Goal: Book appointment/travel/reservation

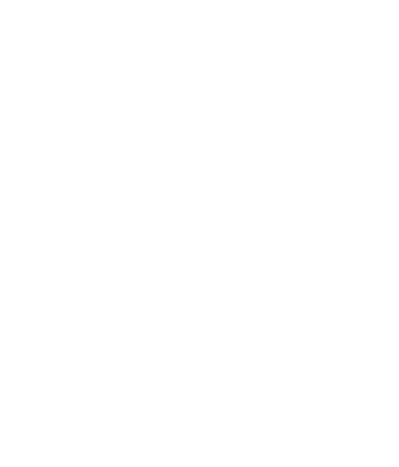
click at [39, 335] on span "Anreise" at bounding box center [38, 331] width 27 height 7
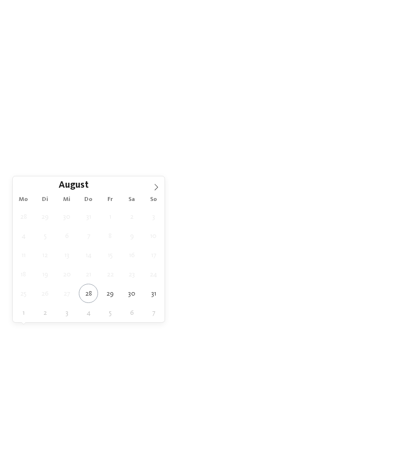
click at [152, 191] on span at bounding box center [156, 184] width 17 height 17
click at [148, 187] on span at bounding box center [156, 184] width 17 height 17
click at [151, 192] on span at bounding box center [156, 184] width 17 height 17
click at [148, 191] on span at bounding box center [156, 184] width 17 height 17
click at [152, 192] on span at bounding box center [156, 184] width 17 height 17
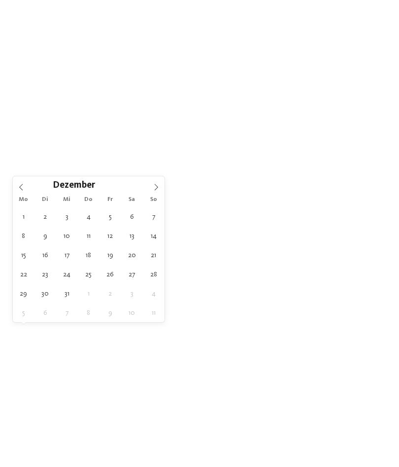
type input "****"
click at [152, 191] on span at bounding box center [156, 184] width 17 height 17
click at [152, 192] on span at bounding box center [156, 184] width 17 height 17
click at [152, 191] on span at bounding box center [156, 184] width 17 height 17
click at [149, 191] on span at bounding box center [156, 184] width 17 height 17
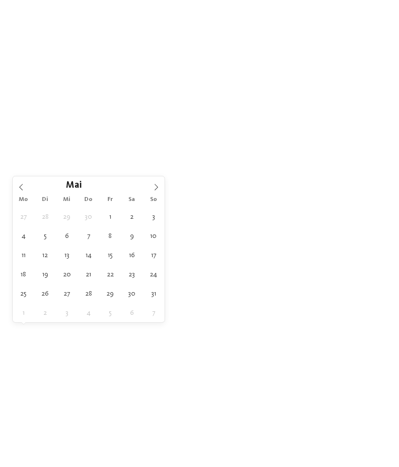
click at [153, 191] on icon at bounding box center [156, 187] width 7 height 7
click at [149, 191] on span at bounding box center [156, 184] width 17 height 17
type div "29.07.2026"
type input "****"
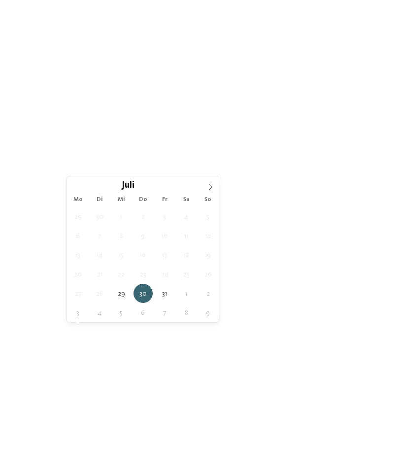
click at [87, 336] on div "30.07.2026" at bounding box center [92, 331] width 51 height 17
click at [204, 186] on span at bounding box center [210, 184] width 17 height 17
type div "12.08.2026"
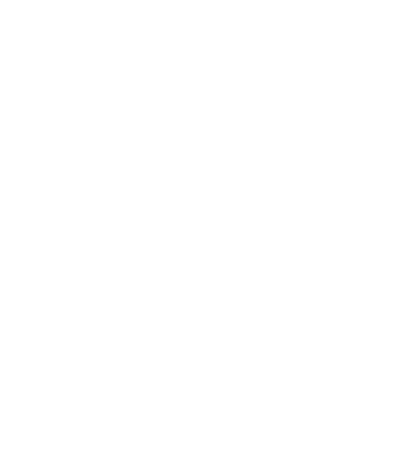
click at [163, 332] on div at bounding box center [166, 331] width 7 height 4
click at [153, 214] on div "Meraner Land" at bounding box center [199, 224] width 128 height 20
click at [168, 288] on div "übernehmen" at bounding box center [199, 298] width 128 height 20
click at [204, 334] on span "Meine Wünsche" at bounding box center [207, 331] width 38 height 7
click at [179, 141] on div at bounding box center [180, 138] width 10 height 10
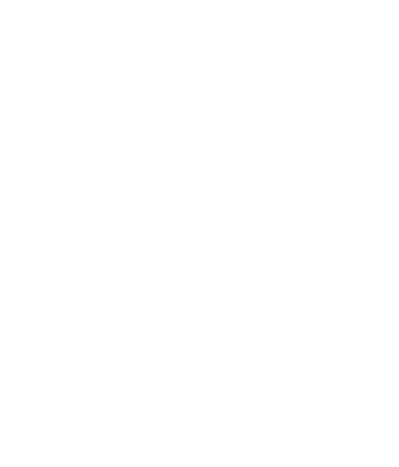
click at [179, 101] on div at bounding box center [180, 99] width 10 height 10
click at [225, 235] on span "Parkplatz" at bounding box center [230, 236] width 33 height 8
click at [225, 252] on span "Kinderbetreuung" at bounding box center [244, 256] width 60 height 8
click at [217, 236] on span "Parkplatz" at bounding box center [230, 236] width 33 height 8
click at [222, 232] on span "Parkplatz" at bounding box center [230, 236] width 33 height 8
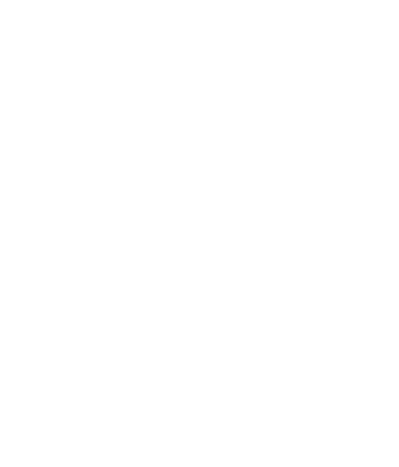
click at [184, 402] on span "übernehmen" at bounding box center [200, 405] width 42 height 7
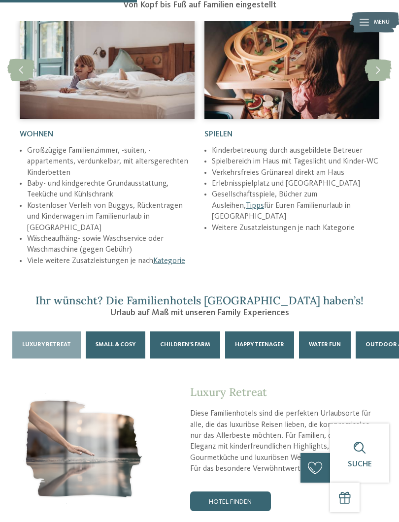
scroll to position [1226, 0]
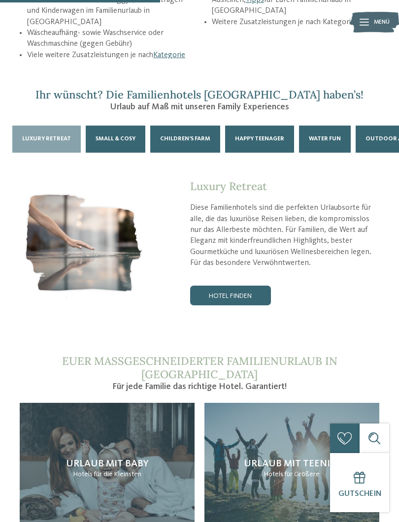
click at [9, 155] on section "Ihr wünscht? Die Familienhotels Südtirol haben’s! Urlaub auf Maß mit unseren Fa…" at bounding box center [199, 197] width 399 height 218
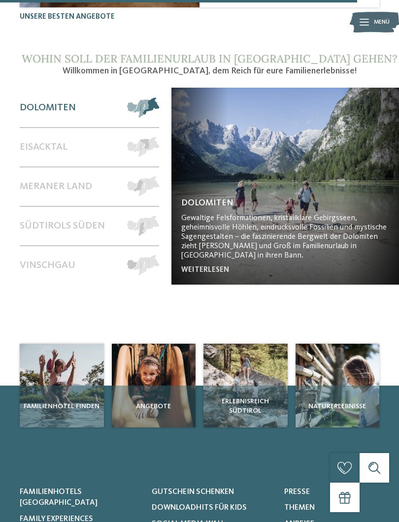
scroll to position [3315, 0]
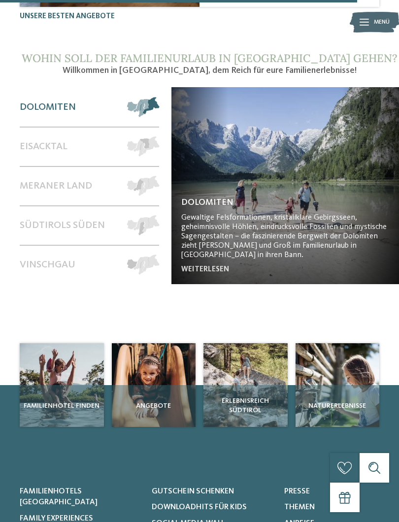
click at [40, 167] on div "Meraner Land" at bounding box center [69, 186] width 98 height 38
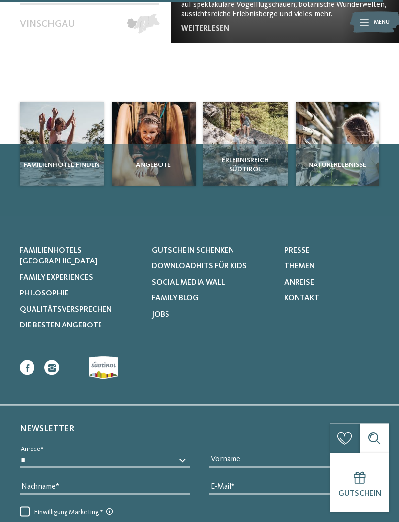
scroll to position [3556, 0]
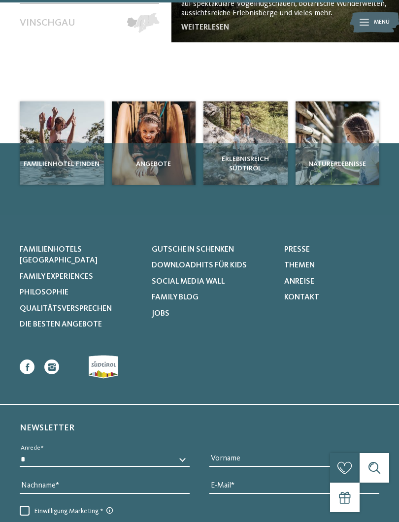
click at [25, 246] on span "Familienhotels [GEOGRAPHIC_DATA]" at bounding box center [59, 255] width 78 height 19
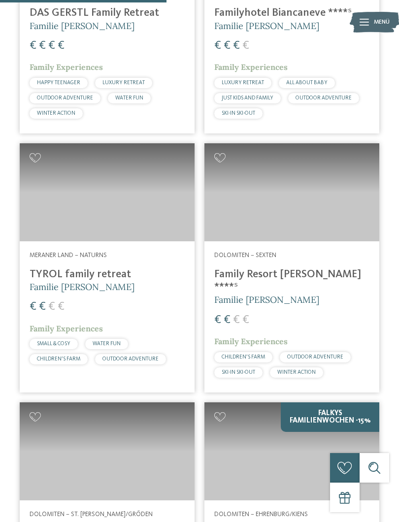
scroll to position [1699, 0]
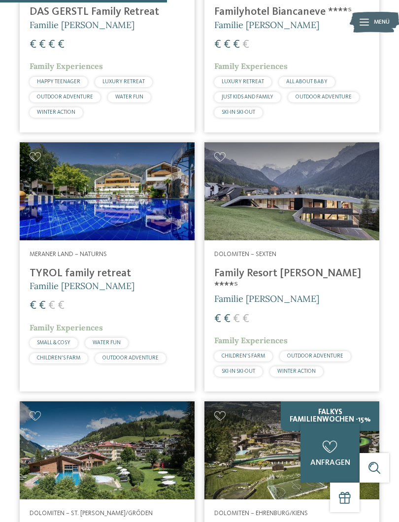
click at [41, 192] on div at bounding box center [107, 191] width 175 height 98
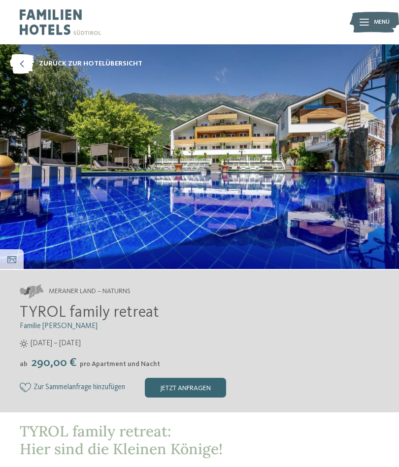
click at [371, 20] on img at bounding box center [374, 22] width 49 height 25
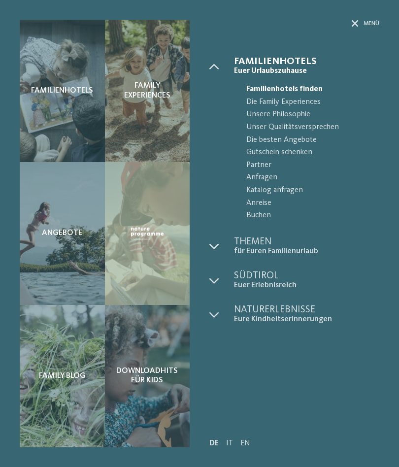
click at [365, 24] on span "Menü" at bounding box center [371, 24] width 16 height 8
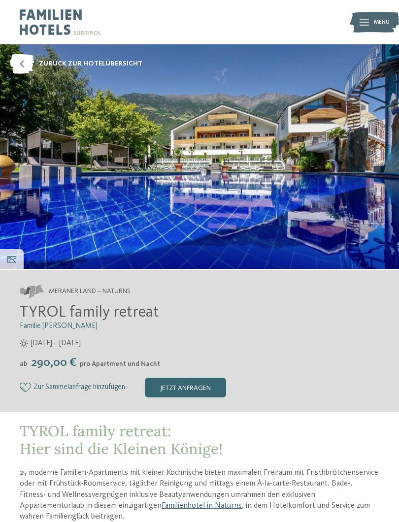
click at [71, 243] on img at bounding box center [199, 156] width 399 height 224
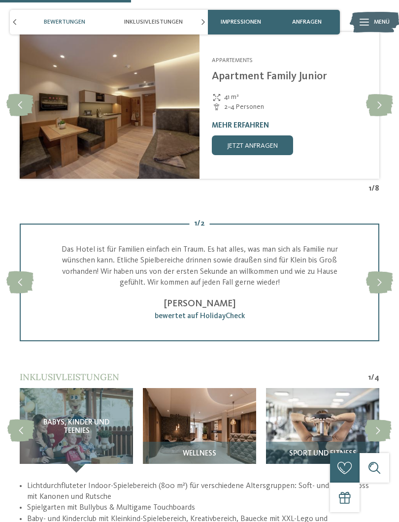
scroll to position [1071, 0]
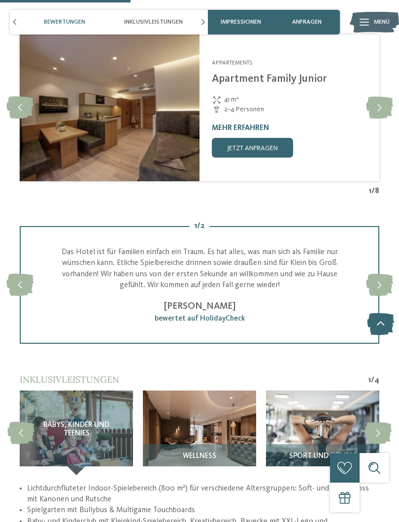
click at [371, 108] on icon at bounding box center [379, 107] width 27 height 22
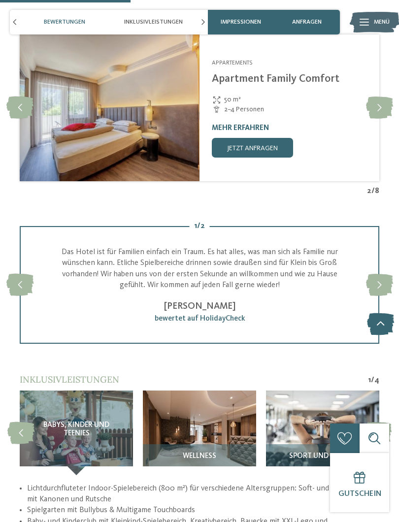
click at [378, 102] on icon at bounding box center [379, 107] width 27 height 22
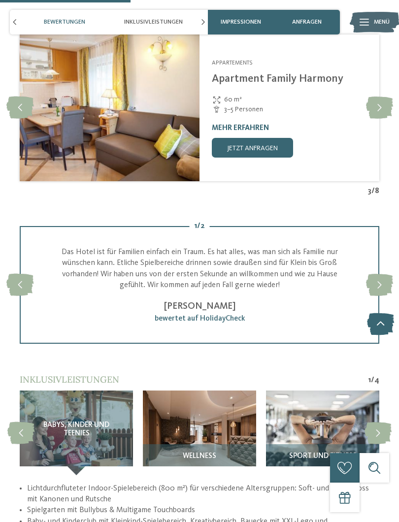
click at [378, 104] on icon at bounding box center [379, 107] width 27 height 22
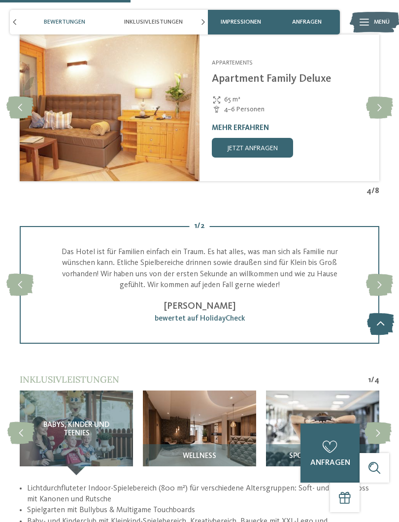
click at [379, 103] on icon at bounding box center [379, 107] width 27 height 22
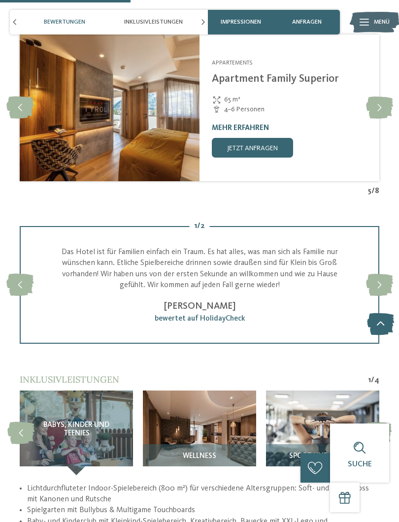
click at [383, 103] on icon at bounding box center [379, 107] width 27 height 22
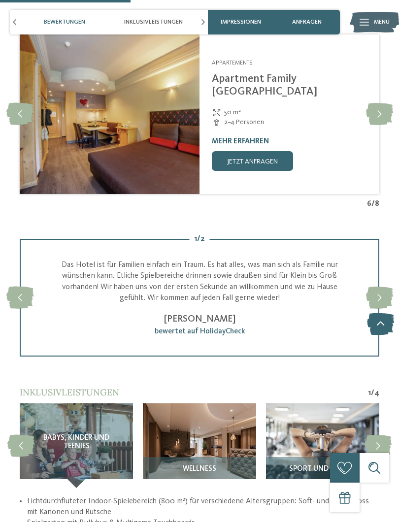
click at [379, 108] on icon at bounding box center [379, 114] width 27 height 22
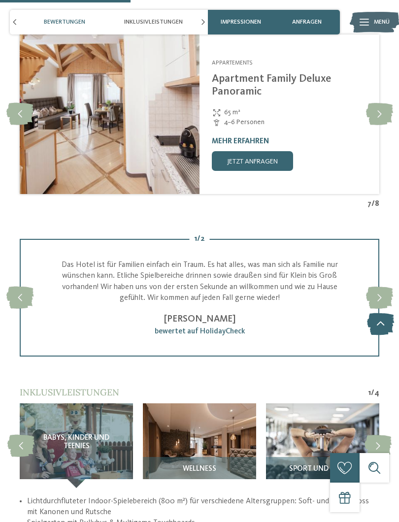
click at [381, 107] on icon at bounding box center [379, 114] width 27 height 22
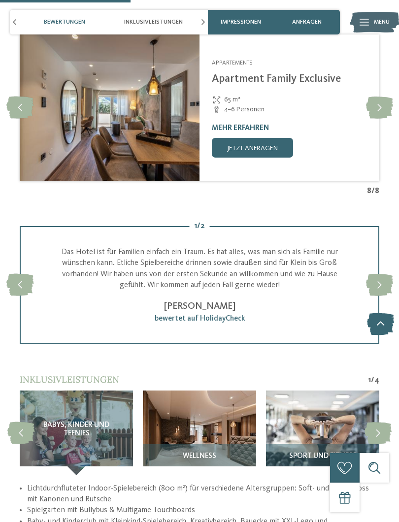
click at [378, 104] on icon at bounding box center [379, 107] width 27 height 22
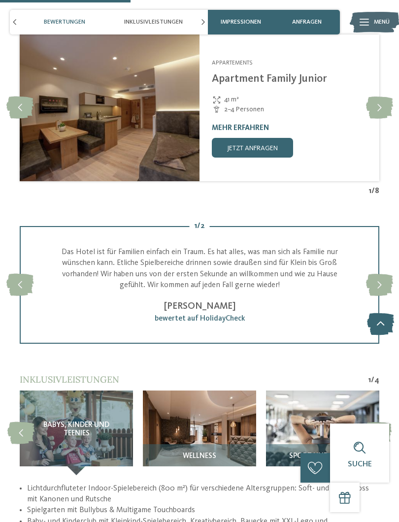
click at [92, 126] on img at bounding box center [110, 108] width 180 height 148
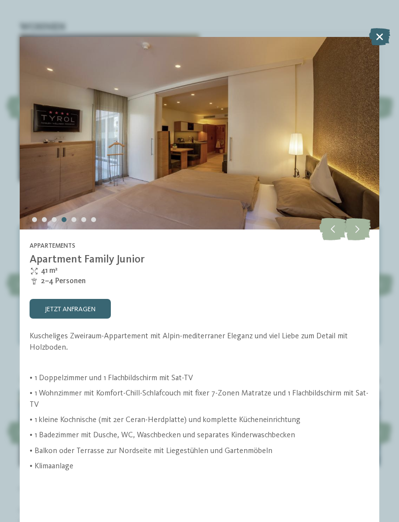
scroll to position [71, 0]
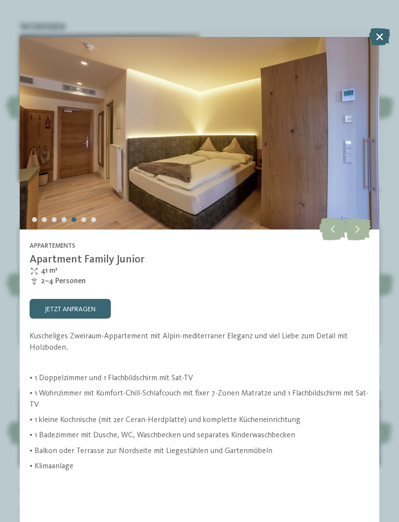
click at [56, 136] on div at bounding box center [199, 128] width 359 height 202
click at [53, 138] on div at bounding box center [199, 128] width 359 height 202
click at [52, 134] on div at bounding box center [199, 128] width 359 height 202
click at [330, 218] on icon at bounding box center [332, 229] width 27 height 22
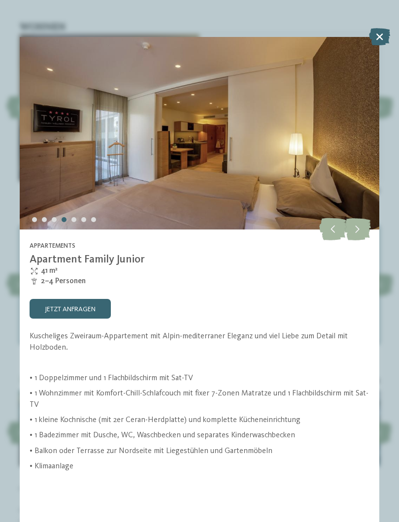
click at [332, 218] on icon at bounding box center [332, 229] width 27 height 22
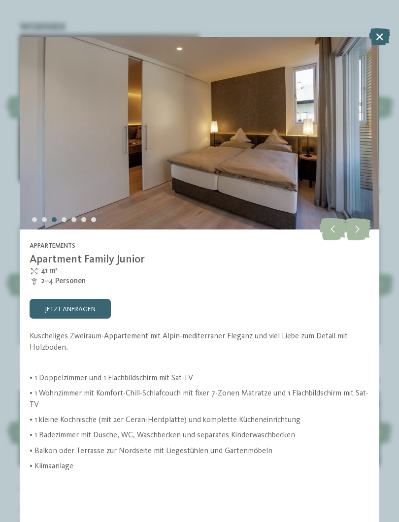
click at [331, 218] on icon at bounding box center [332, 229] width 27 height 22
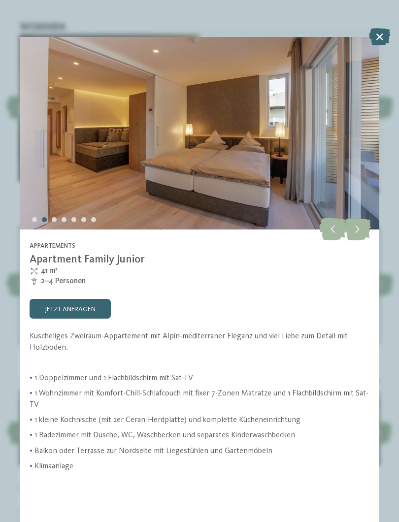
click at [331, 218] on icon at bounding box center [332, 229] width 27 height 22
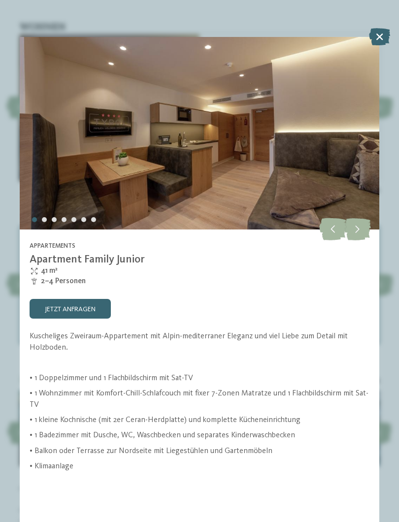
click at [367, 218] on icon at bounding box center [357, 229] width 27 height 22
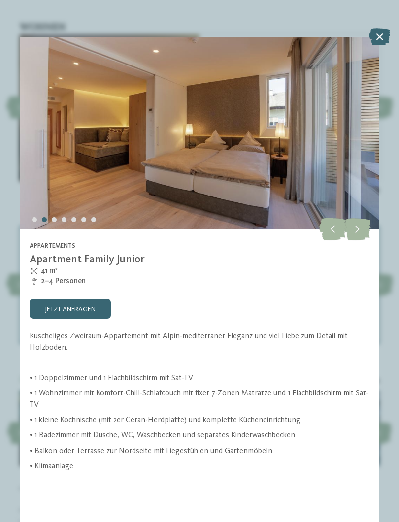
click at [367, 218] on icon at bounding box center [357, 229] width 27 height 22
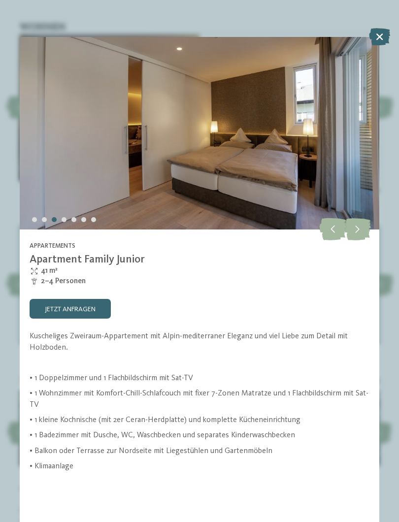
click at [335, 218] on icon at bounding box center [332, 229] width 27 height 22
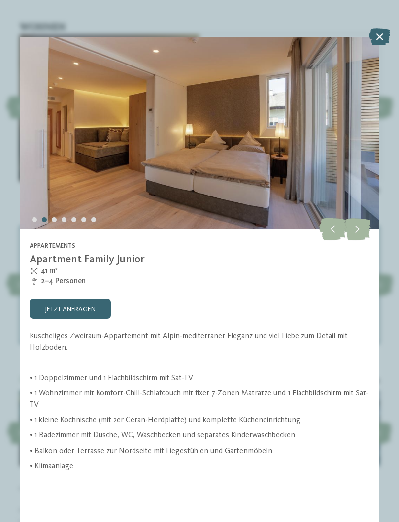
click at [364, 218] on icon at bounding box center [357, 229] width 27 height 22
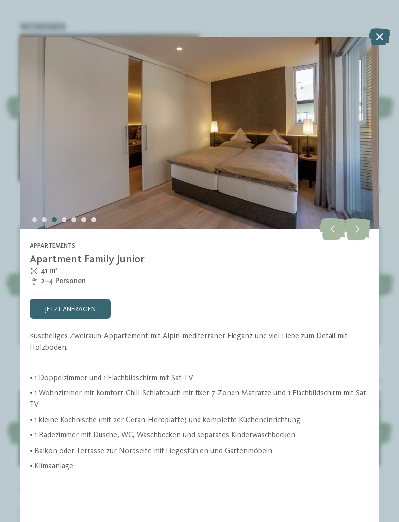
click at [360, 218] on icon at bounding box center [357, 229] width 27 height 22
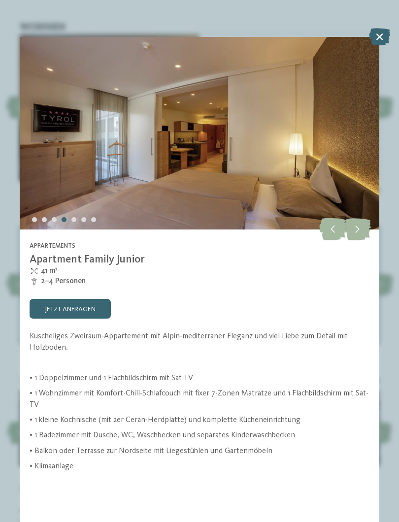
click at [365, 218] on icon at bounding box center [357, 229] width 27 height 22
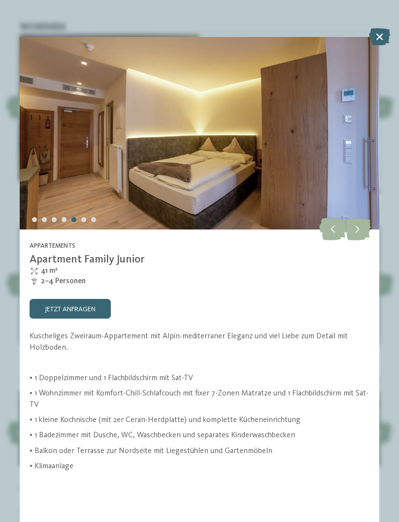
click at [368, 218] on icon at bounding box center [357, 229] width 27 height 22
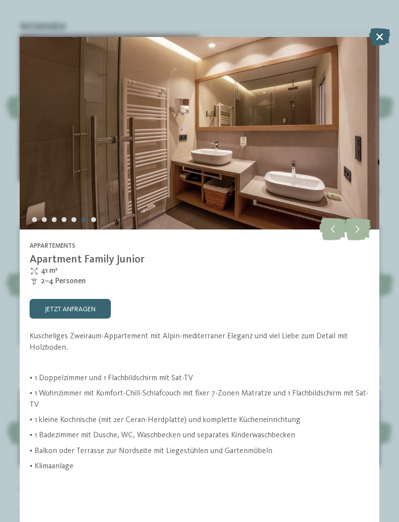
click at [359, 218] on icon at bounding box center [357, 229] width 27 height 22
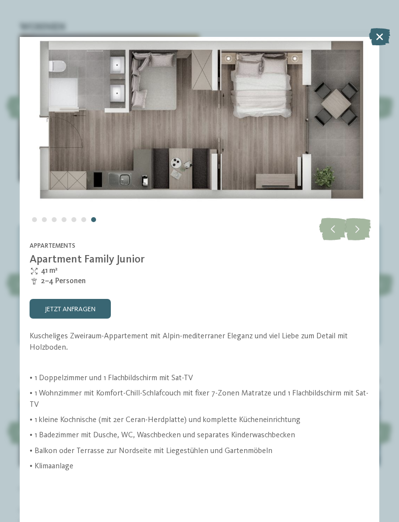
click at [362, 218] on icon at bounding box center [357, 229] width 27 height 22
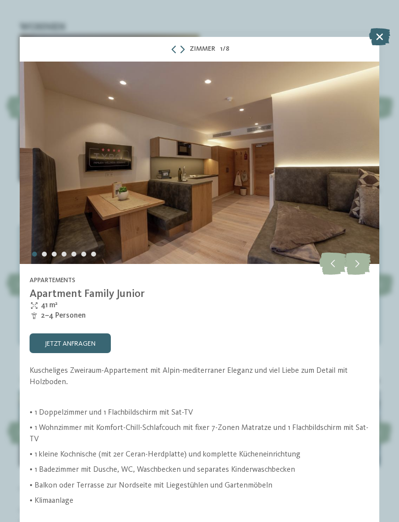
scroll to position [0, 0]
click at [190, 55] on div "Zimmer 1 / 8" at bounding box center [199, 49] width 359 height 25
click at [378, 35] on icon at bounding box center [379, 36] width 21 height 17
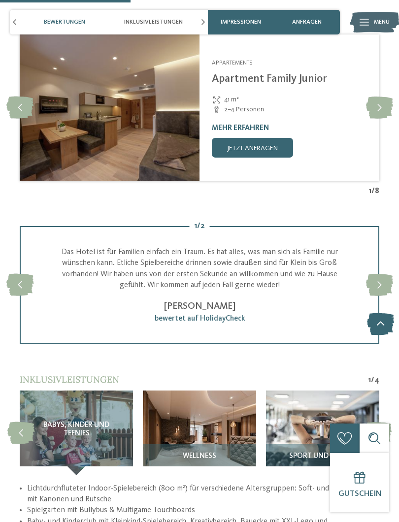
click at [378, 99] on icon at bounding box center [379, 107] width 27 height 22
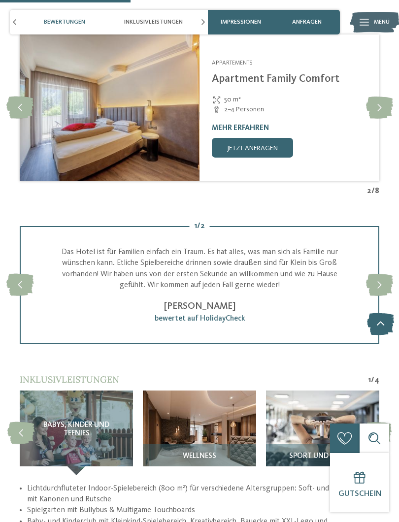
click at [49, 134] on img at bounding box center [110, 108] width 180 height 148
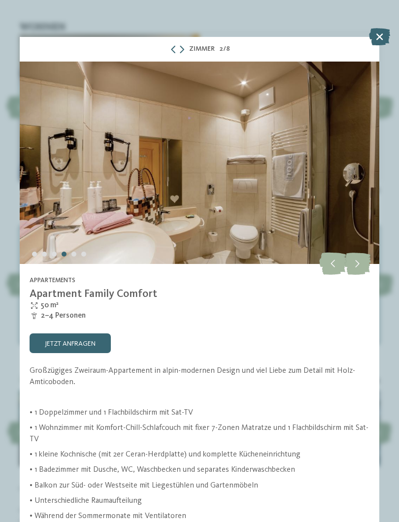
click at [52, 148] on div at bounding box center [199, 163] width 359 height 202
click at [49, 149] on div at bounding box center [199, 163] width 359 height 202
click at [49, 152] on div at bounding box center [199, 163] width 359 height 202
click at [45, 152] on div at bounding box center [199, 163] width 359 height 202
click at [29, 255] on div at bounding box center [199, 163] width 359 height 202
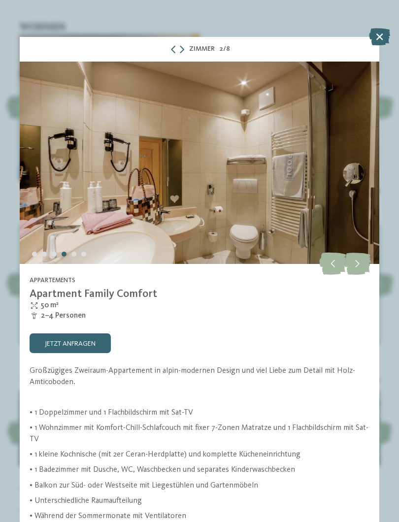
scroll to position [5, 0]
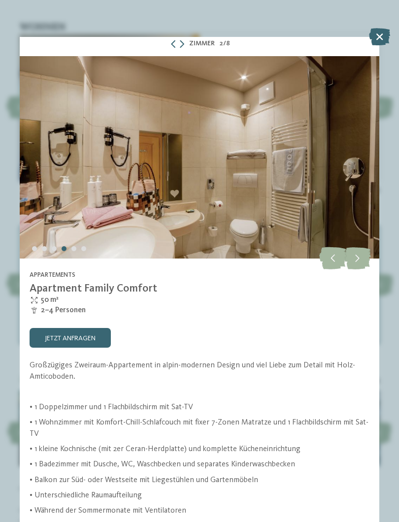
click at [65, 208] on div at bounding box center [199, 157] width 359 height 202
click at [77, 195] on div at bounding box center [199, 157] width 359 height 202
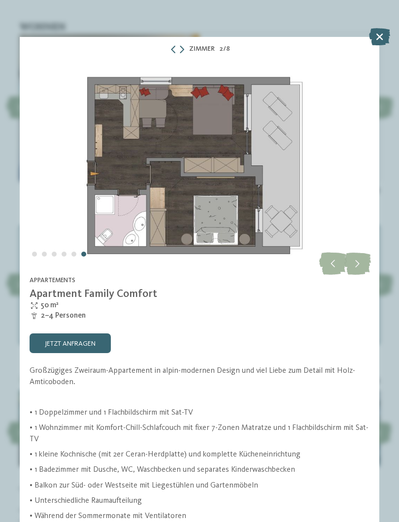
scroll to position [0, 0]
click at [376, 35] on icon at bounding box center [379, 36] width 21 height 17
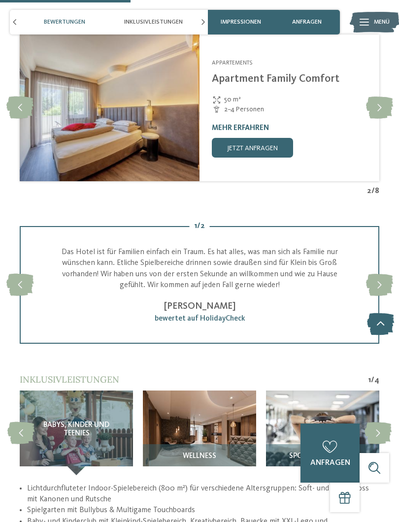
click at [377, 85] on div "TYROL family retreat Naturns - Meraner Land Appartements Apartment Family Comfo…" at bounding box center [289, 108] width 180 height 148
click at [382, 96] on icon at bounding box center [379, 107] width 27 height 22
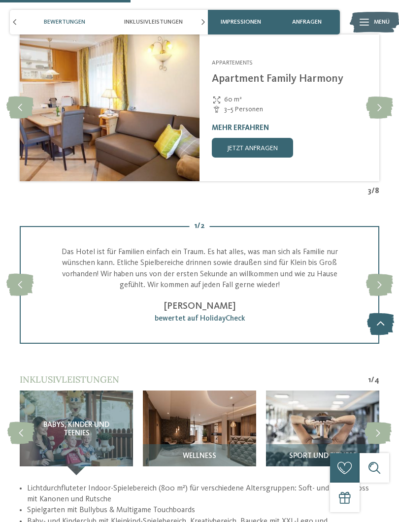
click at [64, 121] on img at bounding box center [110, 108] width 180 height 148
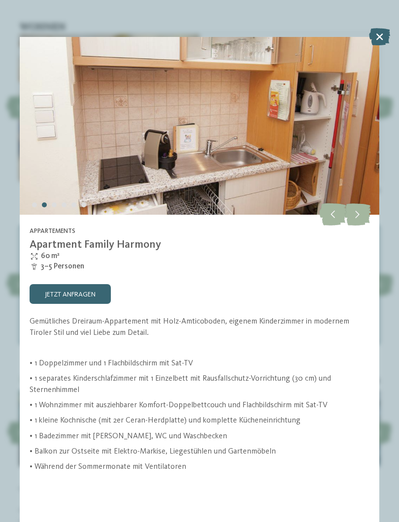
scroll to position [86, 0]
click at [380, 38] on icon at bounding box center [379, 36] width 21 height 17
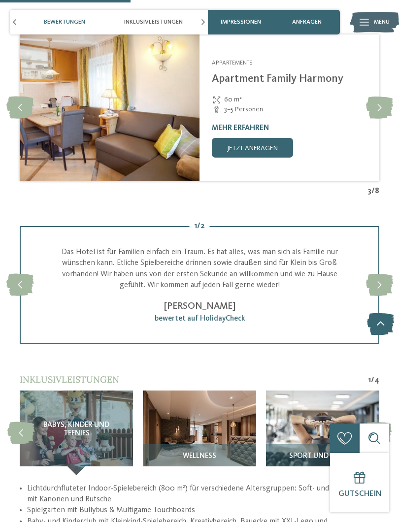
click at [374, 108] on icon at bounding box center [379, 107] width 27 height 22
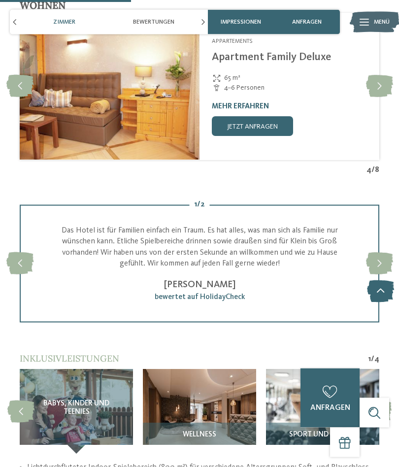
scroll to position [1093, 0]
click at [61, 124] on img at bounding box center [110, 87] width 180 height 148
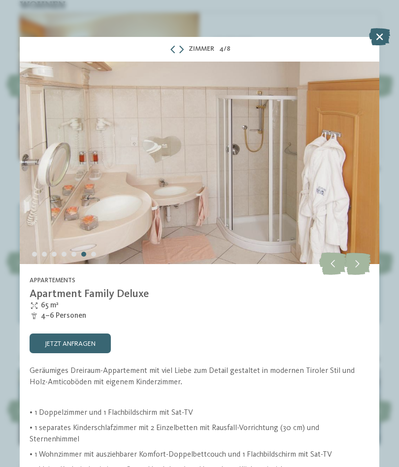
click at [379, 37] on icon at bounding box center [379, 36] width 21 height 17
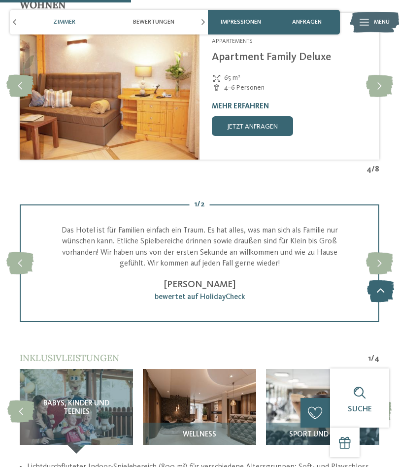
click at [378, 81] on icon at bounding box center [379, 86] width 27 height 22
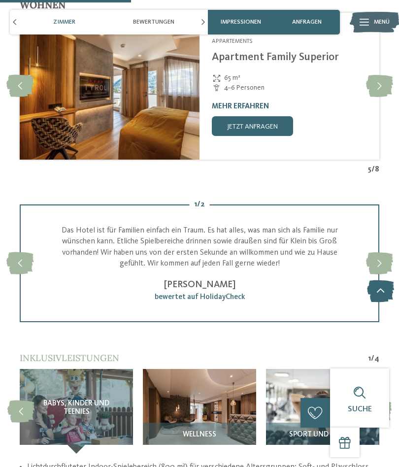
click at [50, 103] on img at bounding box center [110, 87] width 180 height 148
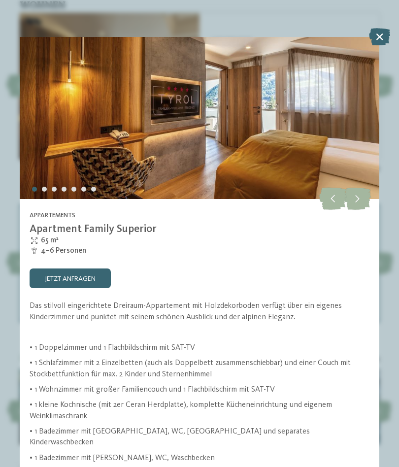
scroll to position [64, 0]
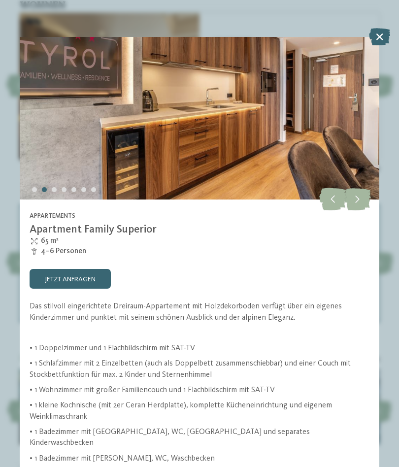
click at [61, 143] on div at bounding box center [199, 98] width 359 height 202
click at [57, 143] on div at bounding box center [199, 98] width 359 height 202
click at [64, 183] on div at bounding box center [199, 98] width 359 height 202
click at [80, 175] on div at bounding box center [199, 98] width 359 height 202
click at [81, 178] on div at bounding box center [199, 98] width 359 height 202
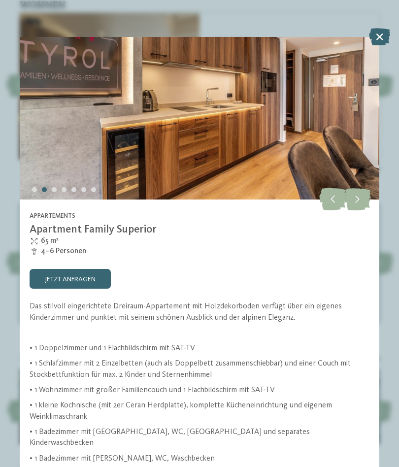
click at [361, 202] on icon at bounding box center [357, 199] width 27 height 22
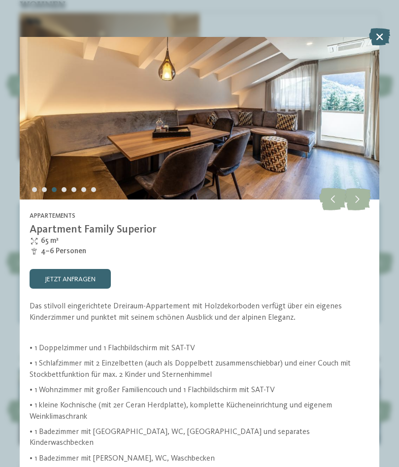
click at [366, 198] on icon at bounding box center [357, 199] width 27 height 22
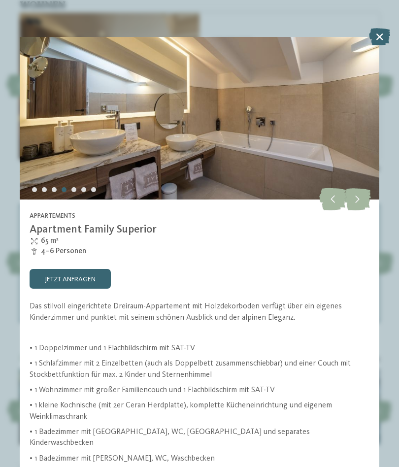
click at [367, 198] on icon at bounding box center [357, 199] width 27 height 22
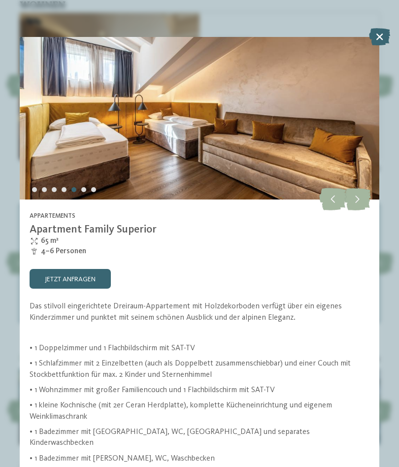
click at [363, 192] on icon at bounding box center [357, 199] width 27 height 22
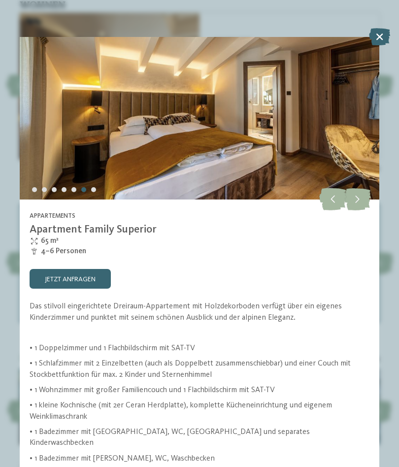
click at [333, 197] on icon at bounding box center [332, 199] width 27 height 22
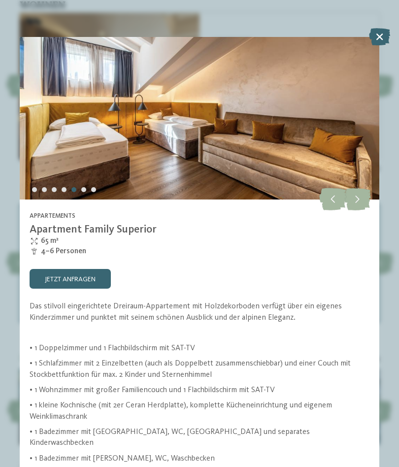
click at [357, 195] on icon at bounding box center [357, 199] width 27 height 22
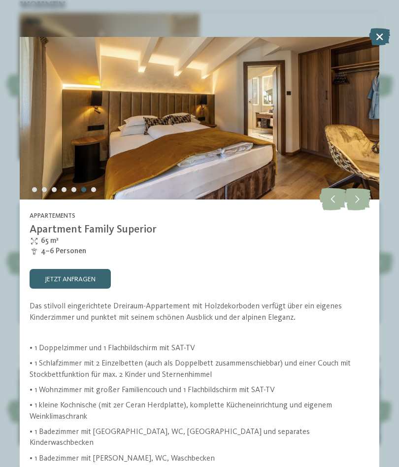
click at [364, 197] on icon at bounding box center [357, 199] width 27 height 22
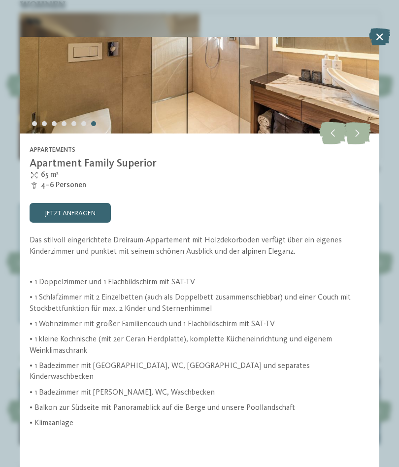
scroll to position [167, 0]
click at [63, 203] on link "jetzt anfragen" at bounding box center [70, 213] width 81 height 20
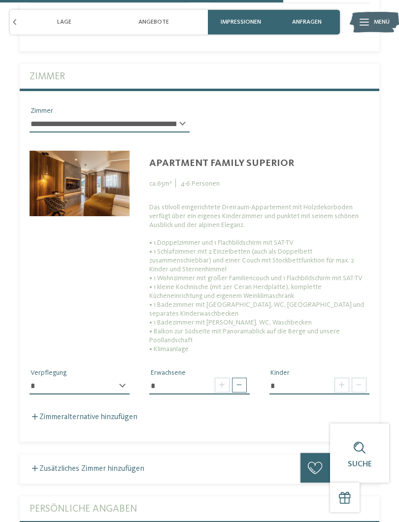
scroll to position [2524, 0]
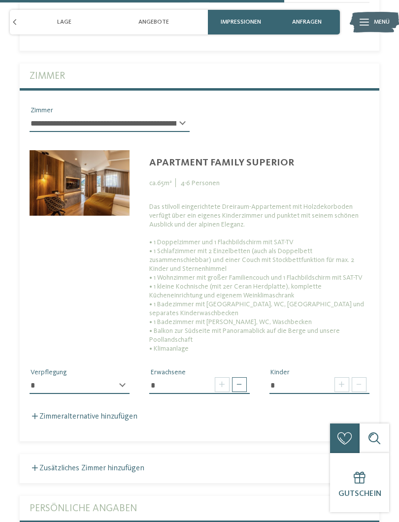
click at [221, 379] on span at bounding box center [222, 384] width 15 height 15
click at [215, 386] on input "*" at bounding box center [199, 385] width 100 height 17
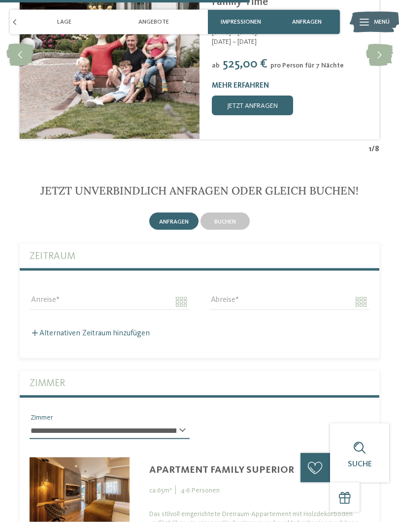
scroll to position [2218, 0]
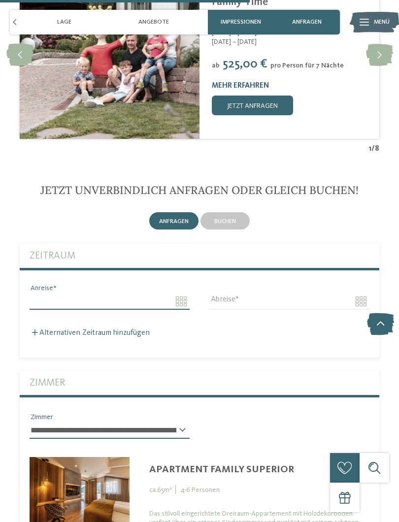
click at [179, 293] on input "Anreise" at bounding box center [110, 301] width 160 height 17
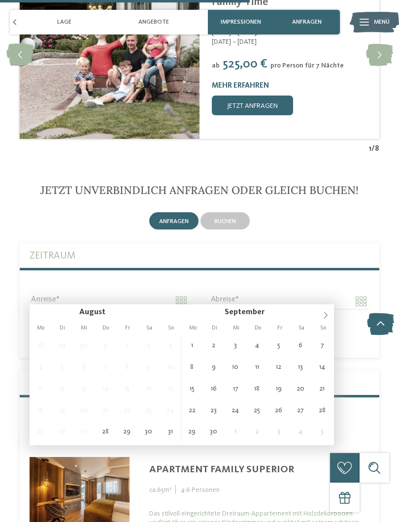
click at [322, 316] on icon at bounding box center [325, 315] width 7 height 7
click at [323, 315] on icon at bounding box center [325, 315] width 7 height 7
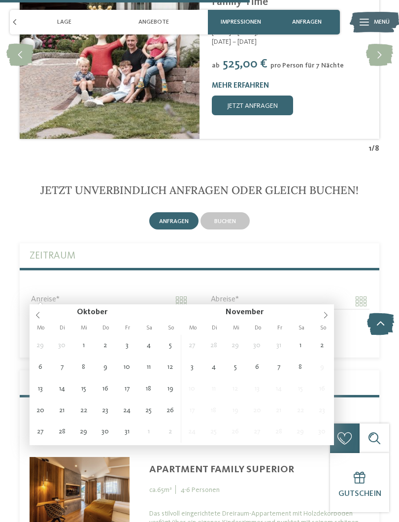
click at [322, 317] on icon at bounding box center [325, 315] width 7 height 7
click at [323, 316] on icon at bounding box center [325, 315] width 7 height 7
type input "****"
click at [321, 314] on span at bounding box center [325, 312] width 17 height 17
type input "****"
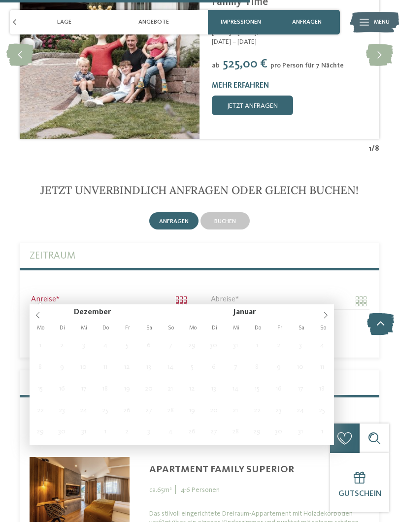
click at [322, 319] on icon at bounding box center [325, 315] width 7 height 7
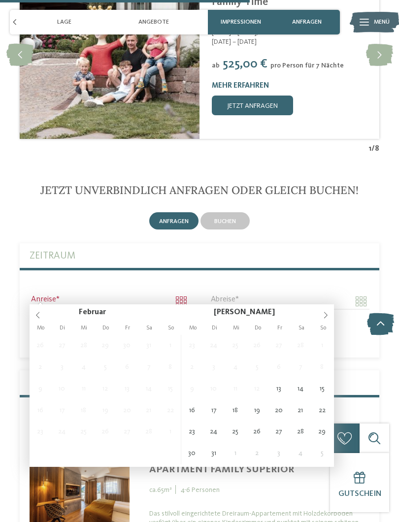
click at [322, 318] on icon at bounding box center [325, 315] width 7 height 7
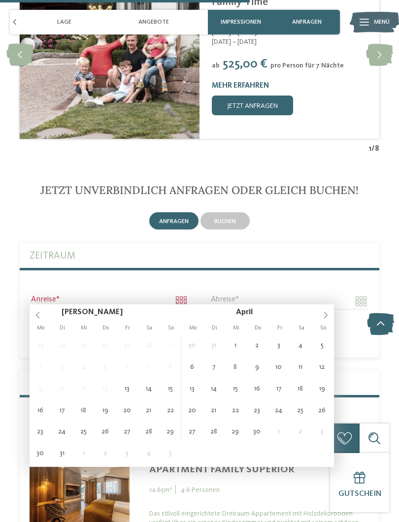
click at [324, 316] on icon at bounding box center [325, 315] width 7 height 7
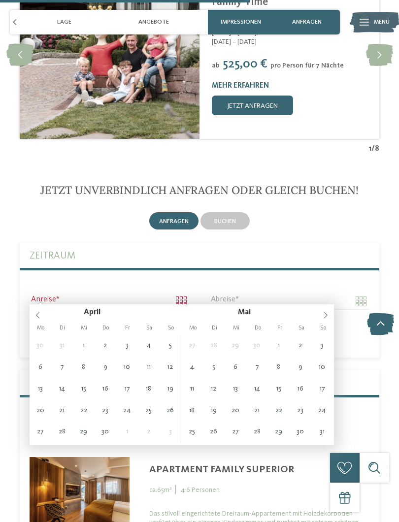
click at [321, 319] on span at bounding box center [325, 312] width 17 height 17
click at [323, 317] on icon at bounding box center [325, 315] width 7 height 7
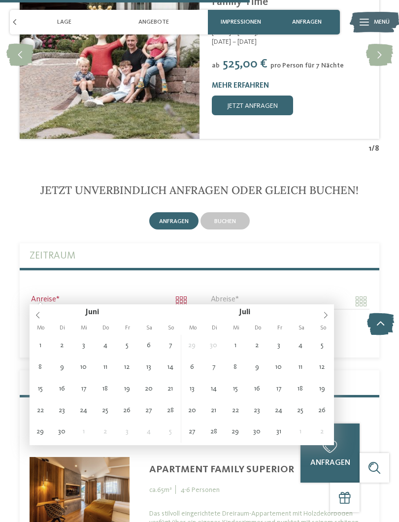
type input "**********"
type input "****"
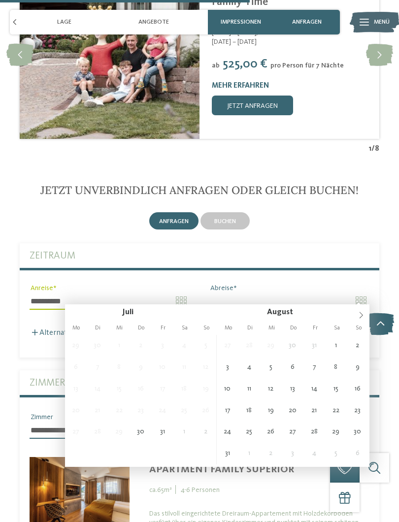
type input "**********"
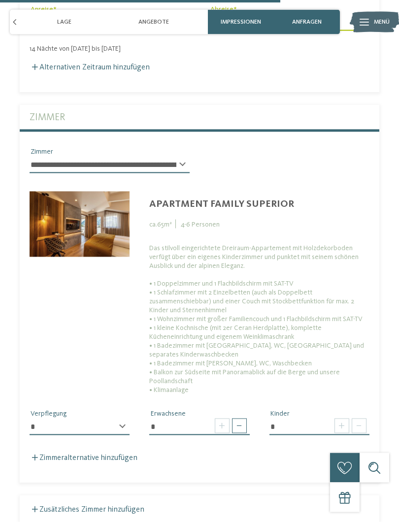
scroll to position [2497, 0]
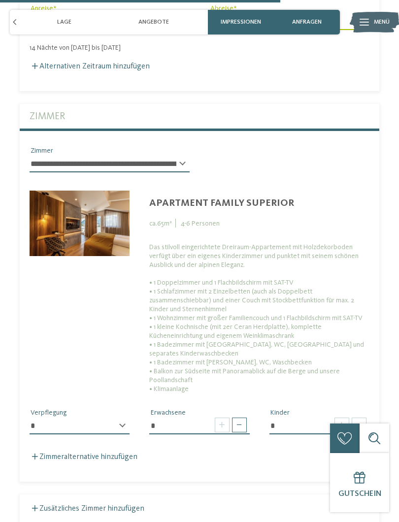
click at [243, 424] on span at bounding box center [239, 424] width 15 height 15
click at [236, 418] on span at bounding box center [239, 424] width 15 height 15
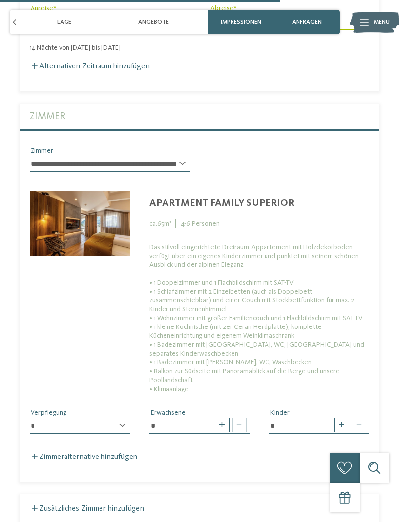
click at [236, 420] on span at bounding box center [239, 424] width 15 height 15
click at [236, 422] on span at bounding box center [239, 424] width 15 height 15
click at [228, 419] on span at bounding box center [222, 424] width 15 height 15
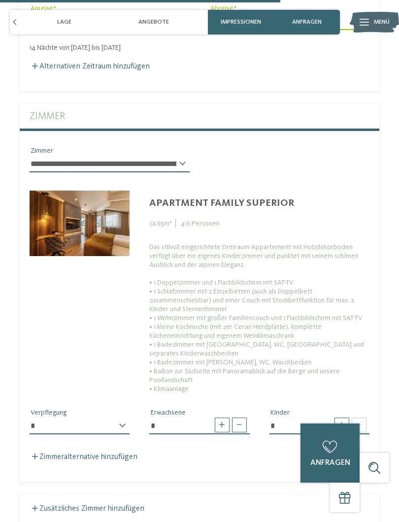
click at [237, 425] on span at bounding box center [239, 424] width 15 height 15
click at [236, 422] on span at bounding box center [239, 424] width 15 height 15
click at [237, 422] on span at bounding box center [239, 424] width 15 height 15
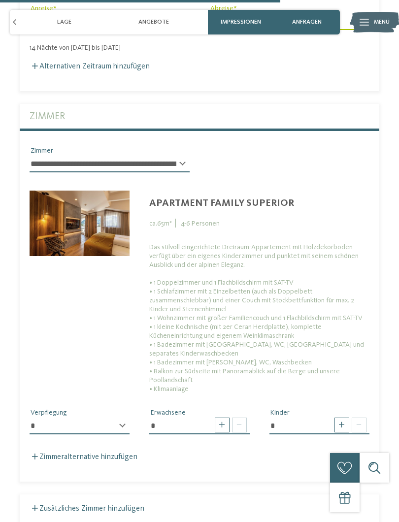
click at [228, 421] on span at bounding box center [222, 424] width 15 height 15
click at [158, 425] on input "*" at bounding box center [199, 425] width 100 height 17
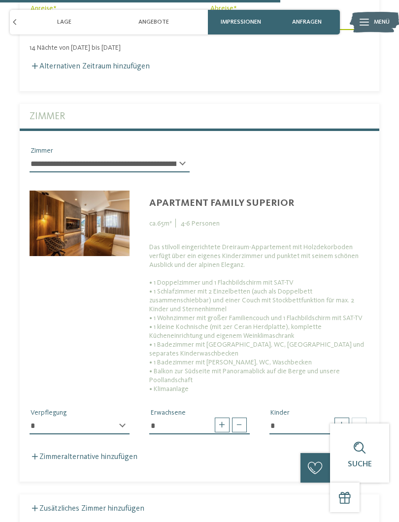
click at [230, 427] on input "*" at bounding box center [199, 425] width 100 height 17
click at [239, 417] on span at bounding box center [239, 424] width 15 height 15
type input "*"
click at [238, 420] on span at bounding box center [239, 424] width 15 height 15
click at [238, 421] on span at bounding box center [239, 424] width 15 height 15
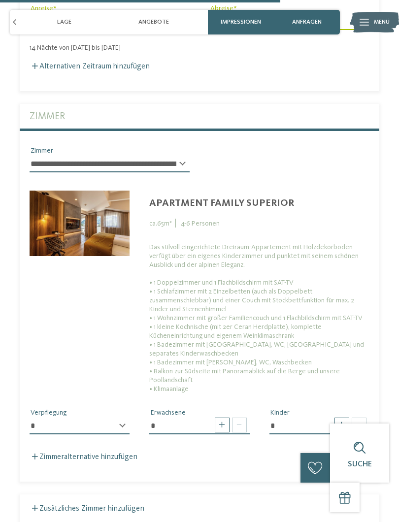
click at [239, 423] on span at bounding box center [239, 424] width 15 height 15
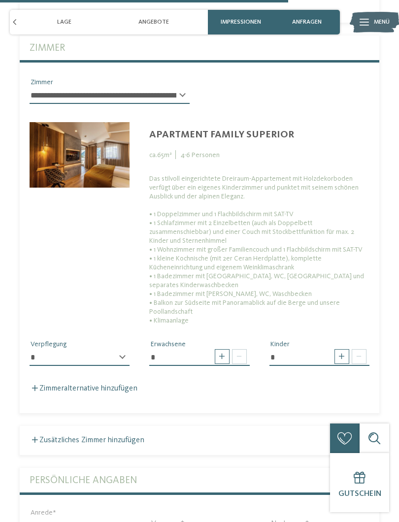
scroll to position [2568, 0]
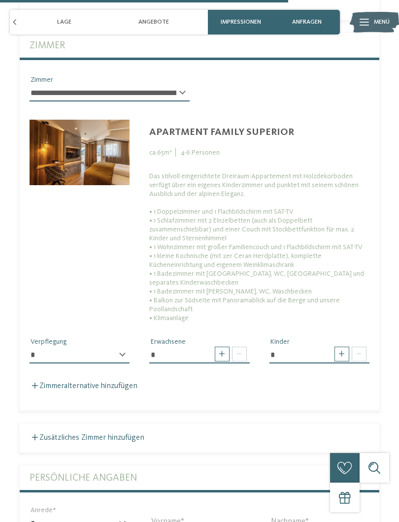
click at [340, 350] on span at bounding box center [341, 354] width 15 height 15
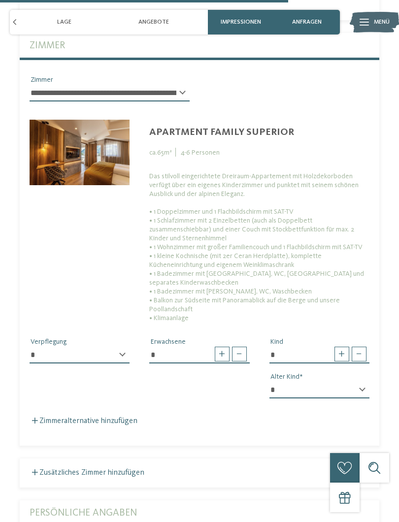
click at [335, 347] on span at bounding box center [341, 354] width 15 height 15
type input "*"
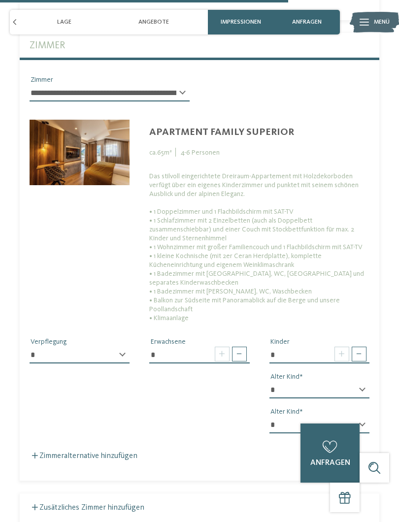
click at [357, 382] on select "* * * * * * * * * * * ** ** ** ** ** ** ** **" at bounding box center [319, 390] width 100 height 17
select select "*"
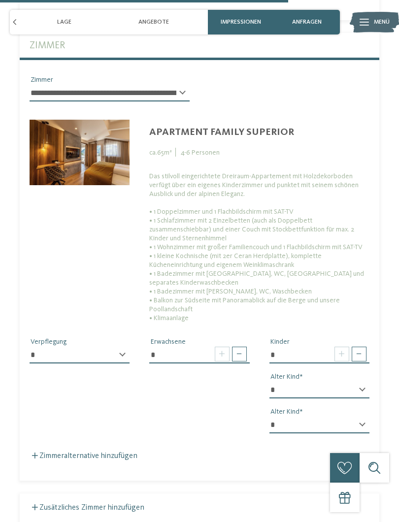
click at [279, 416] on select "* * * * * * * * * * * ** ** ** ** ** ** ** **" at bounding box center [319, 424] width 100 height 17
select select "*"
click at [239, 347] on span at bounding box center [239, 354] width 15 height 15
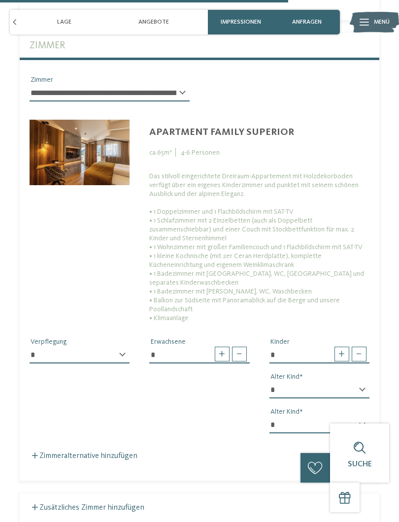
click at [239, 353] on span at bounding box center [239, 354] width 15 height 15
type input "*"
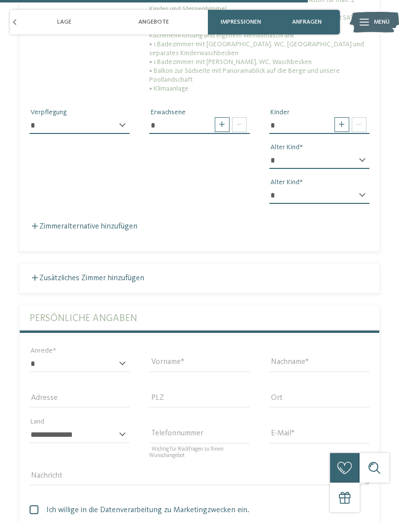
scroll to position [2796, 0]
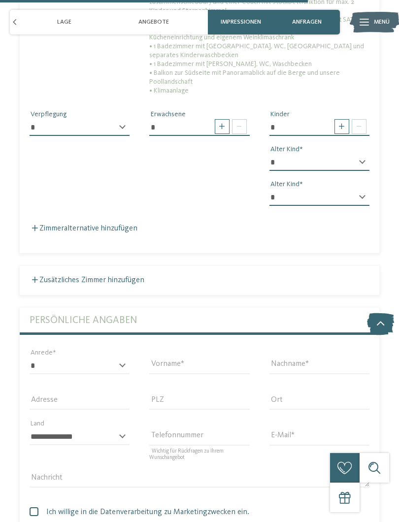
click at [47, 276] on label "Zusätzliches Zimmer hinzufügen" at bounding box center [87, 280] width 115 height 8
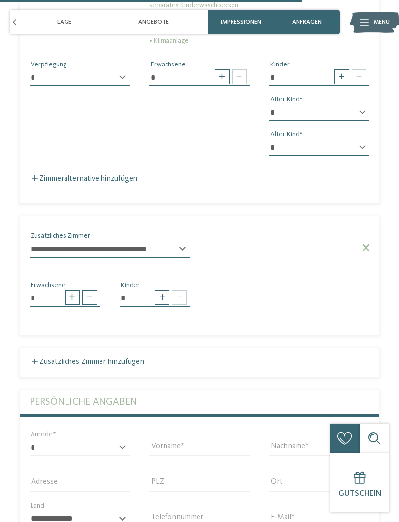
scroll to position [2846, 0]
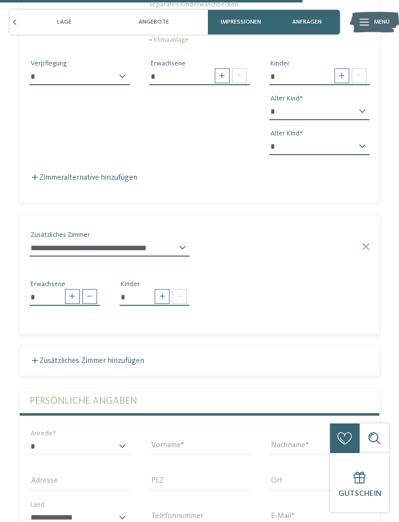
click at [176, 240] on select "**********" at bounding box center [110, 248] width 160 height 17
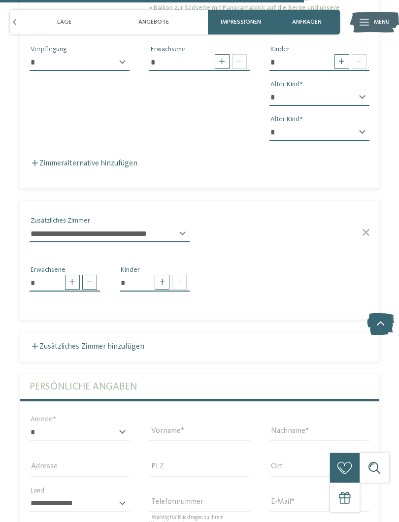
scroll to position [2860, 0]
click at [57, 343] on label "Zusätzliches Zimmer hinzufügen" at bounding box center [87, 347] width 115 height 8
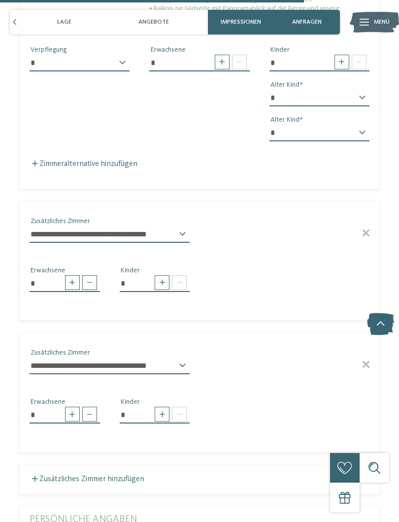
click at [56, 360] on select "**********" at bounding box center [110, 365] width 160 height 17
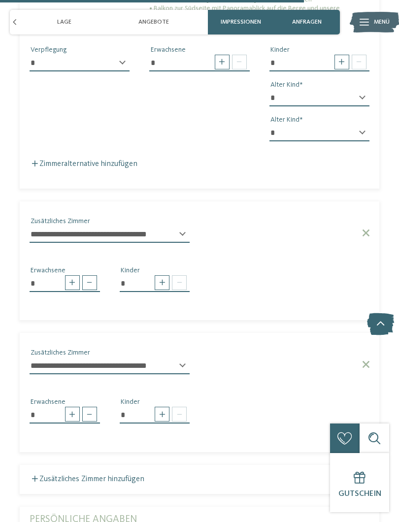
select select "*****"
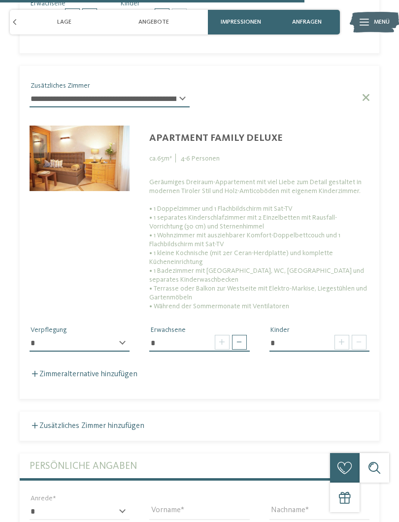
scroll to position [3127, 0]
click at [237, 337] on span at bounding box center [239, 341] width 15 height 15
click at [233, 335] on span at bounding box center [239, 341] width 15 height 15
click at [227, 337] on span at bounding box center [222, 341] width 15 height 15
click at [236, 339] on span at bounding box center [239, 341] width 15 height 15
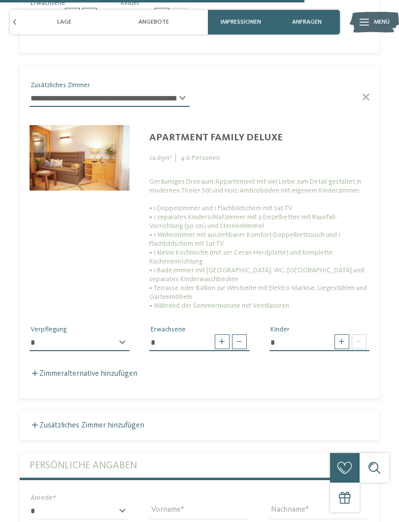
type input "*"
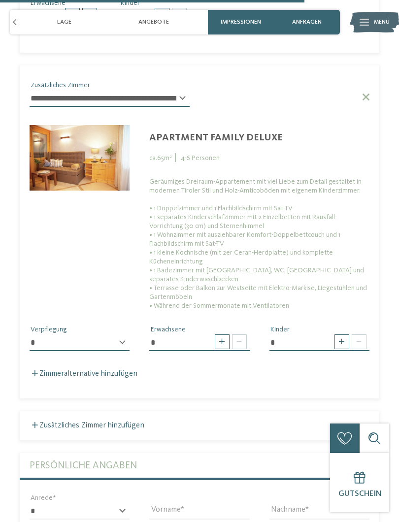
click at [234, 334] on span at bounding box center [239, 341] width 15 height 15
click at [234, 335] on span at bounding box center [239, 341] width 15 height 15
click at [229, 341] on input "*" at bounding box center [199, 342] width 100 height 17
click at [150, 341] on input "*" at bounding box center [199, 342] width 100 height 17
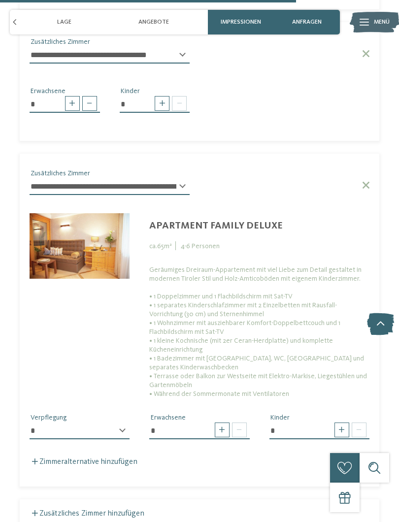
scroll to position [3039, 0]
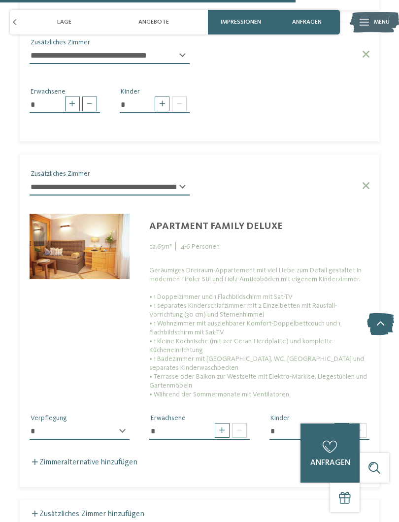
click at [119, 423] on select "**********" at bounding box center [80, 431] width 100 height 17
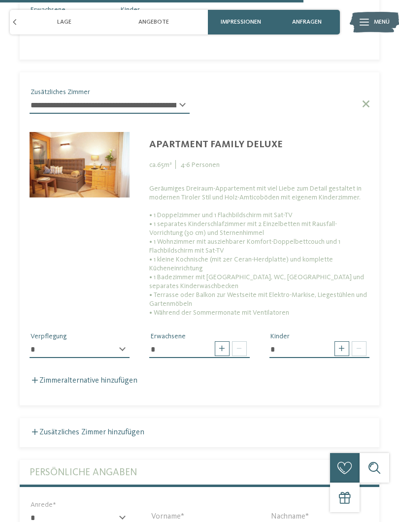
scroll to position [3120, 0]
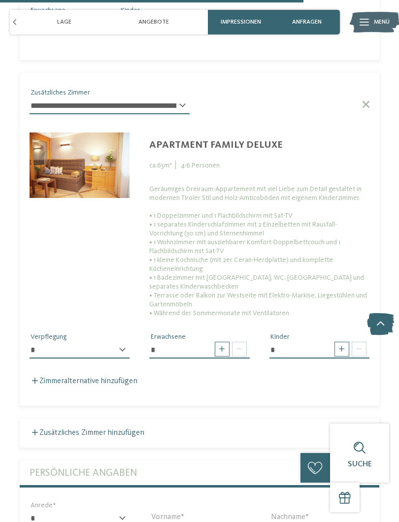
click at [122, 345] on select "**********" at bounding box center [80, 350] width 100 height 17
click at [119, 347] on select "**********" at bounding box center [80, 350] width 100 height 17
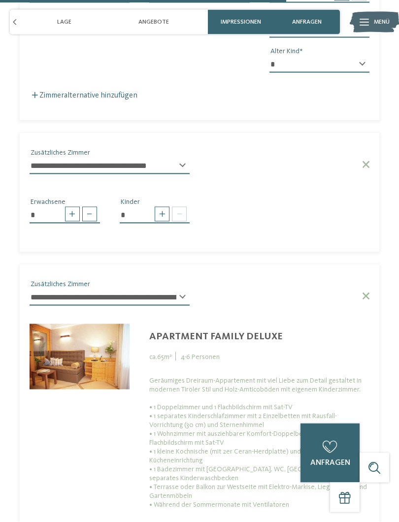
scroll to position [2943, 0]
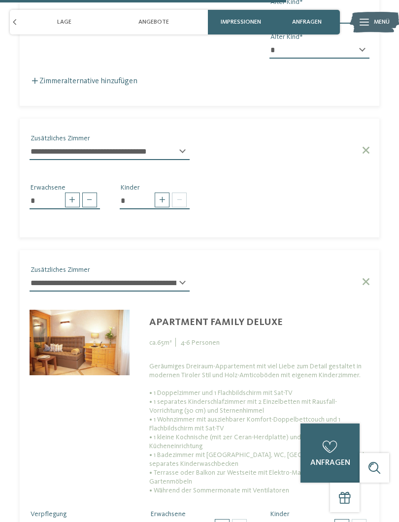
click at [47, 276] on select "**********" at bounding box center [110, 283] width 160 height 17
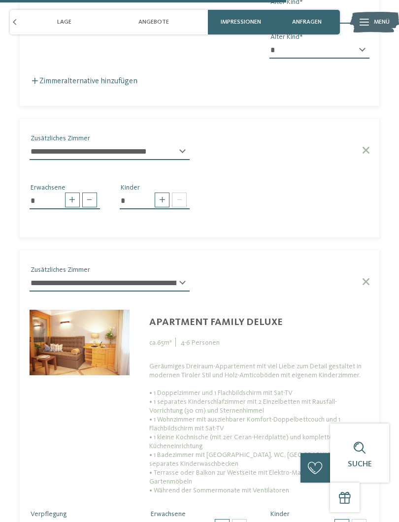
select select "*****"
type input "*"
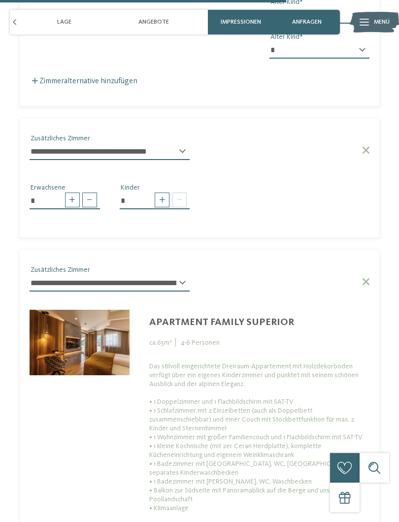
click at [47, 150] on select "**********" at bounding box center [110, 151] width 160 height 17
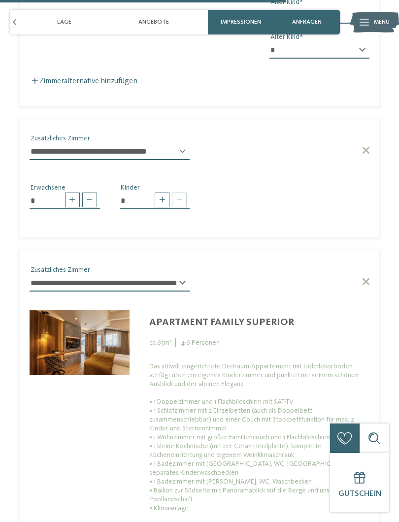
select select "*****"
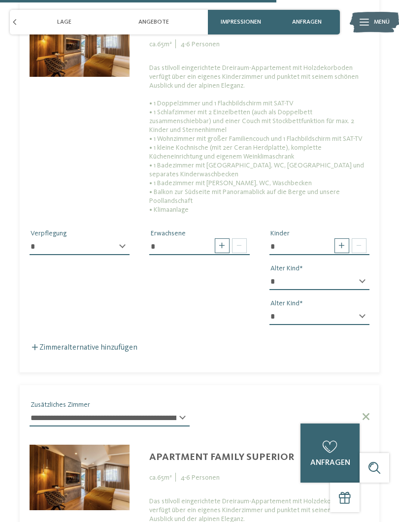
scroll to position [3110, 0]
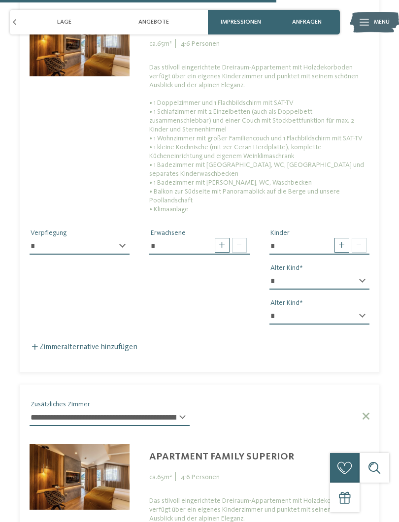
click at [328, 240] on input "*" at bounding box center [319, 246] width 100 height 17
click at [338, 239] on span at bounding box center [341, 245] width 15 height 15
type input "*"
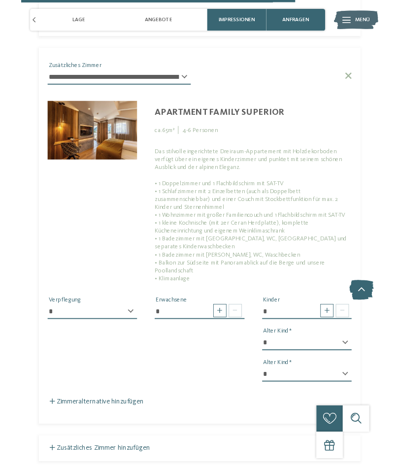
scroll to position [3476, 0]
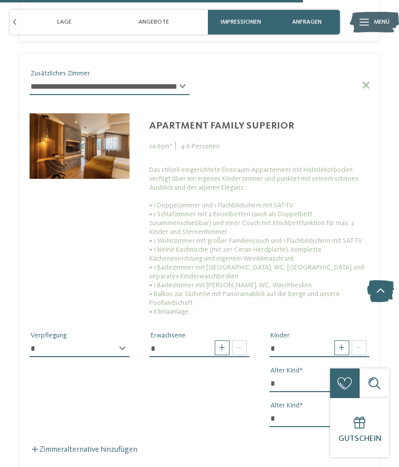
click at [287, 375] on select "* * * * * * * * * * * ** ** ** ** ** ** ** **" at bounding box center [319, 383] width 100 height 17
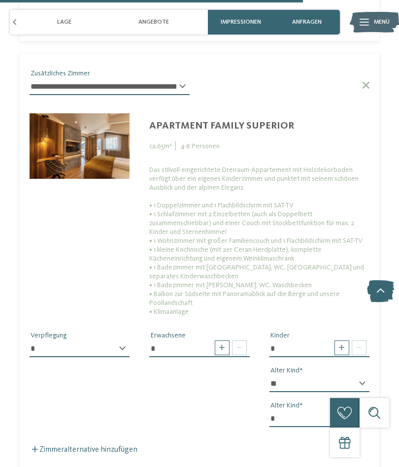
click at [272, 375] on select "* * * * * * * * * * * ** ** ** ** ** ** ** **" at bounding box center [319, 383] width 100 height 17
select select "**"
